Goal: Task Accomplishment & Management: Manage account settings

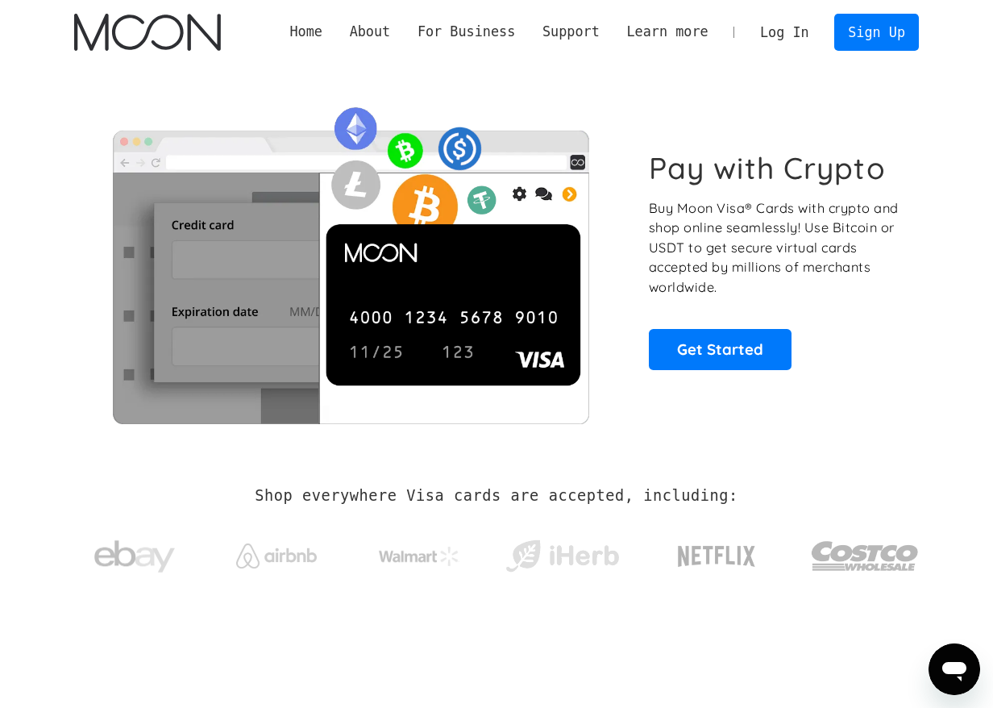
click at [781, 22] on link "Log In" at bounding box center [785, 32] width 76 height 35
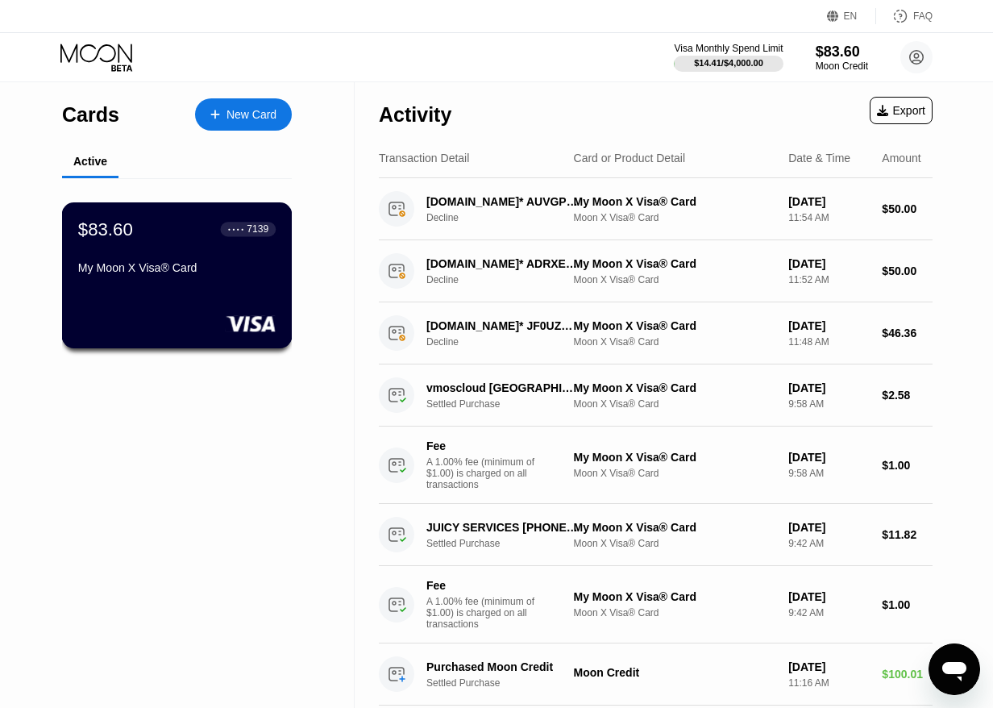
click at [175, 259] on div "$83.60 ● ● ● ● 7139 My Moon X Visa® Card" at bounding box center [177, 250] width 198 height 62
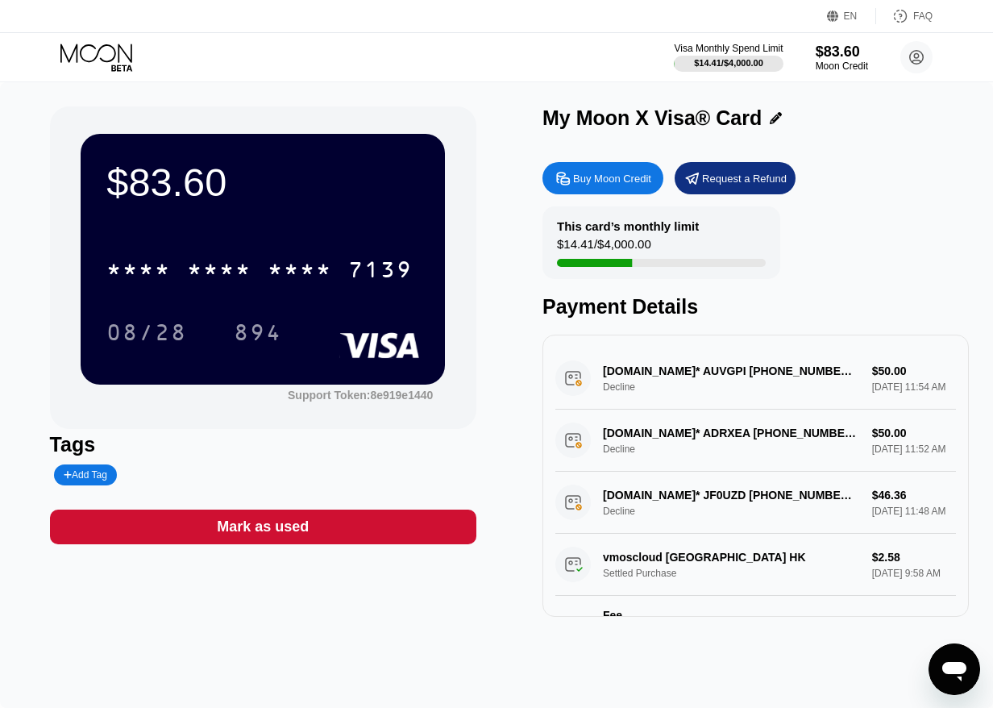
click at [908, 239] on div "This card’s monthly limit $14.41 / $4,000.00 Payment Details" at bounding box center [756, 262] width 427 height 112
